Goal: Navigation & Orientation: Find specific page/section

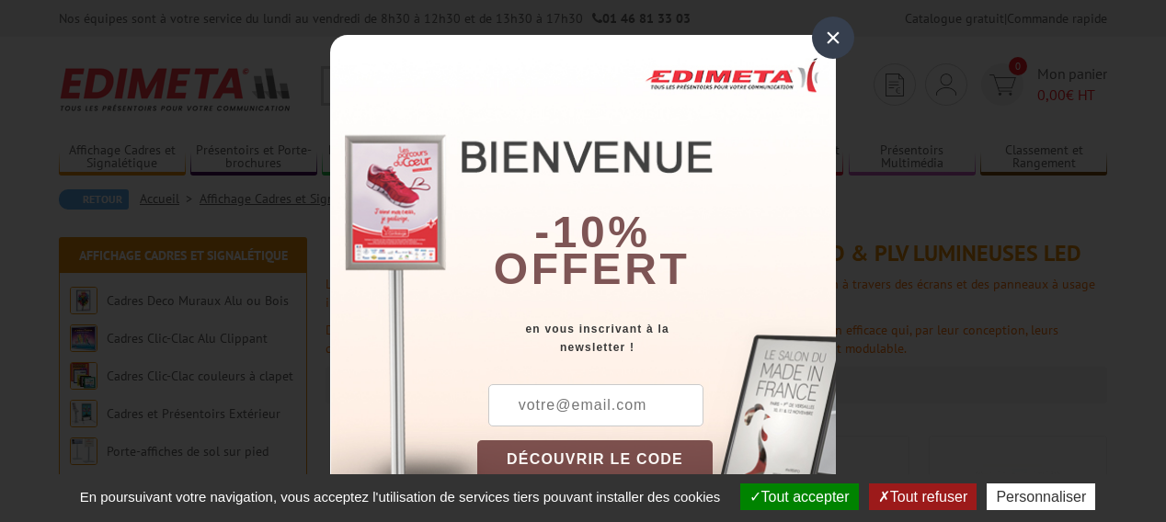
click at [825, 29] on div "×" at bounding box center [833, 38] width 42 height 42
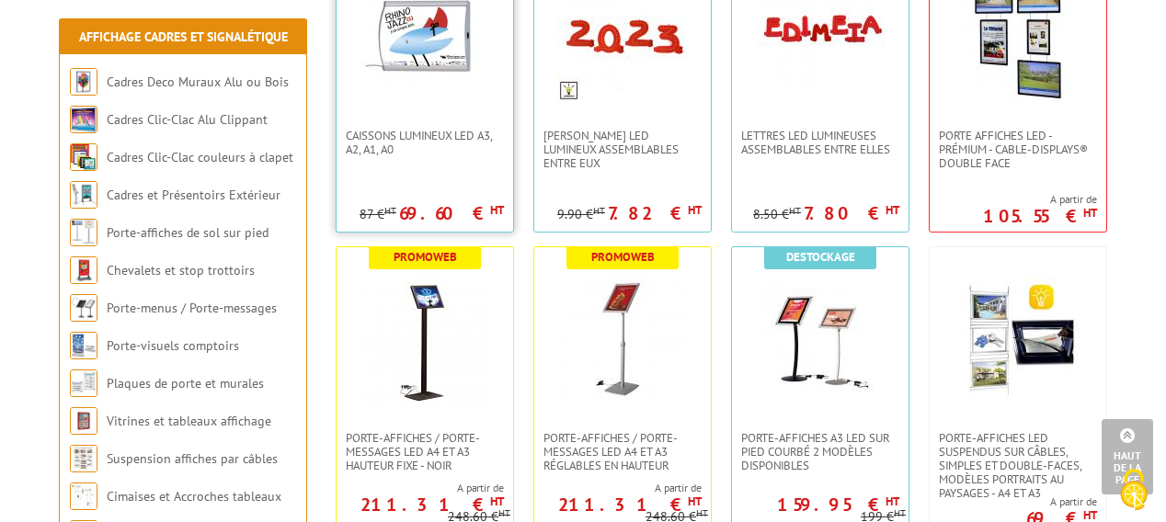
scroll to position [552, 0]
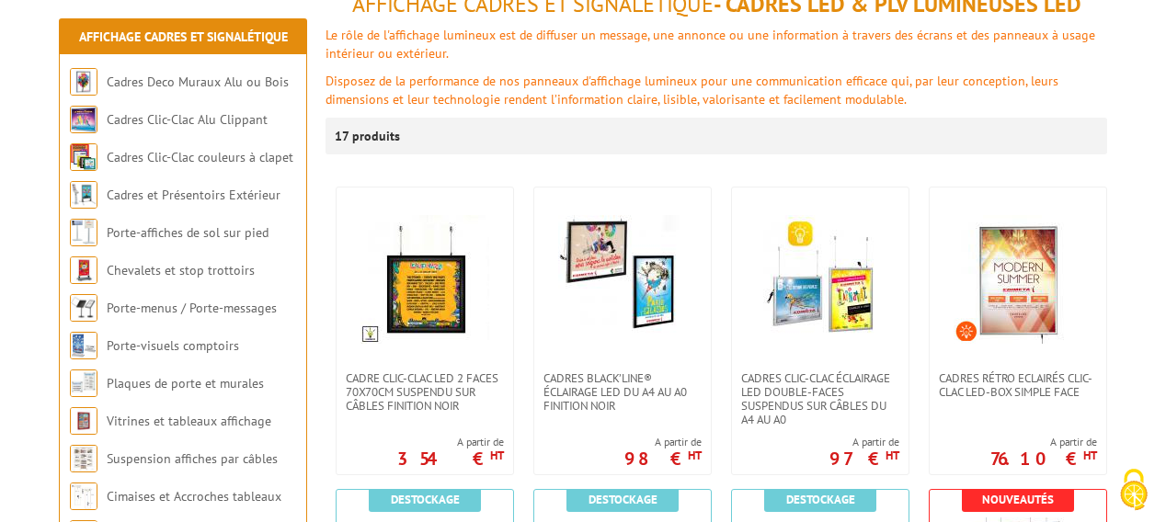
scroll to position [276, 0]
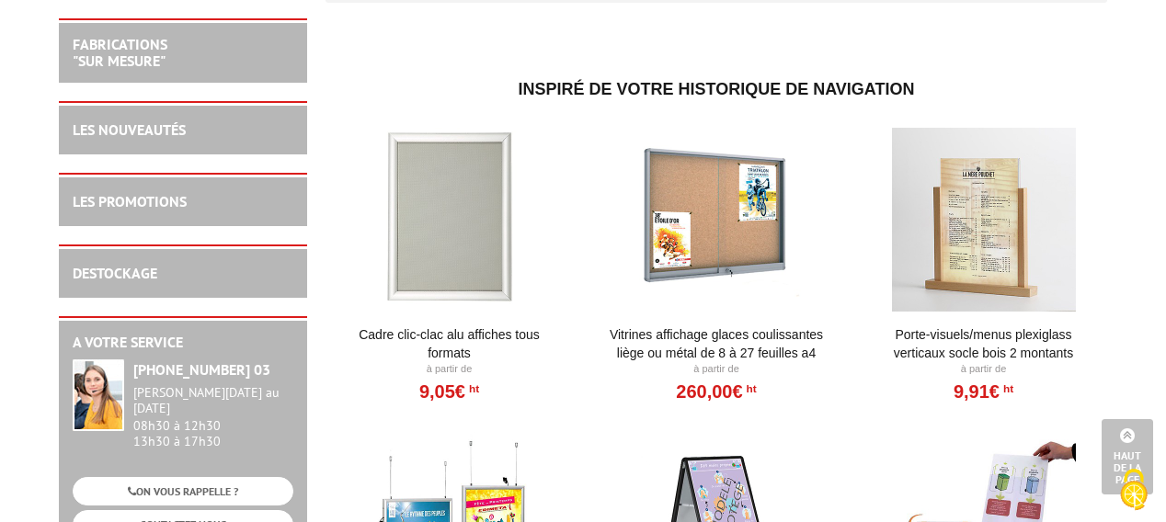
scroll to position [276, 0]
click at [145, 47] on link "FABRICATIONS "Sur Mesure"" at bounding box center [120, 52] width 95 height 35
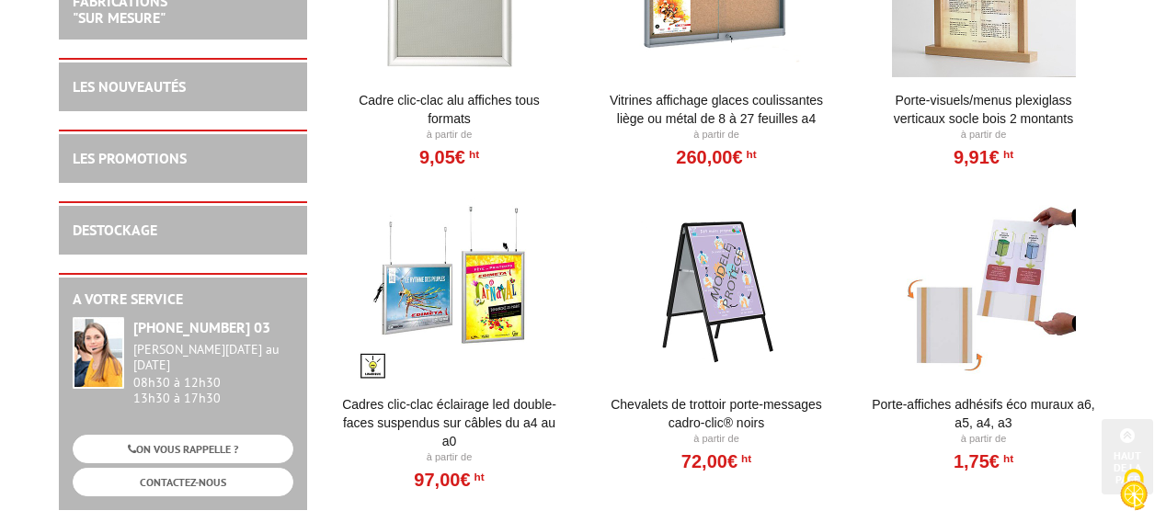
scroll to position [552, 0]
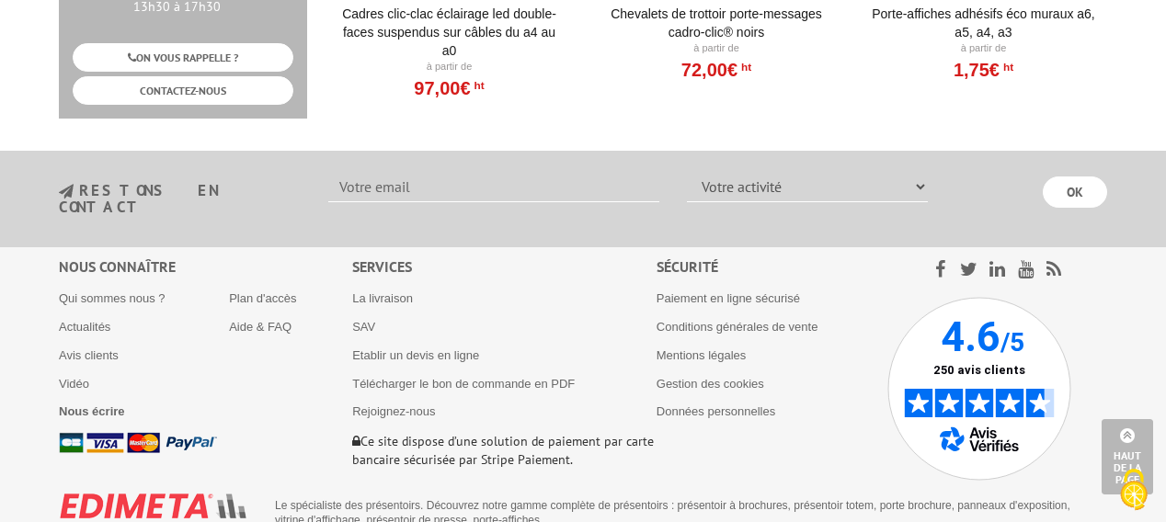
scroll to position [919, 0]
